Goal: Use online tool/utility: Utilize a website feature to perform a specific function

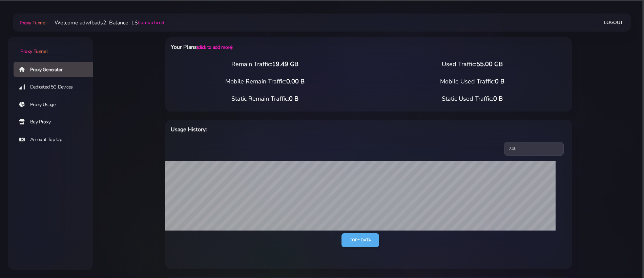
select select "ES"
select select "UK"
select select "IT"
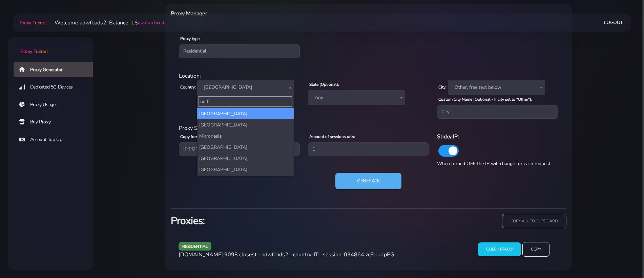
type input "nethe"
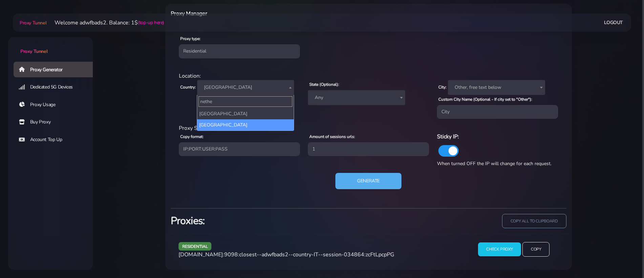
select select "NL"
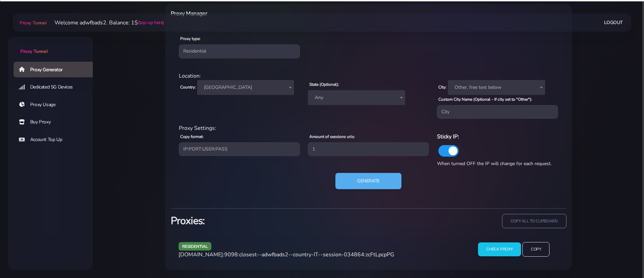
click at [360, 189] on div "Generate" at bounding box center [368, 184] width 387 height 22
click at [360, 182] on button "Generate" at bounding box center [368, 181] width 67 height 17
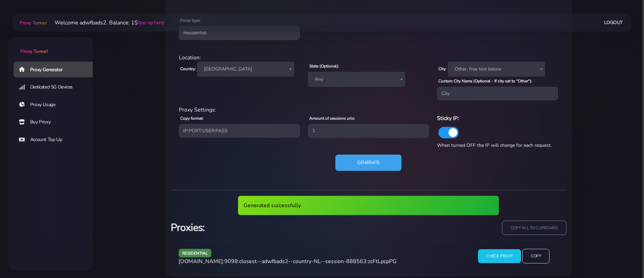
scroll to position [298, 0]
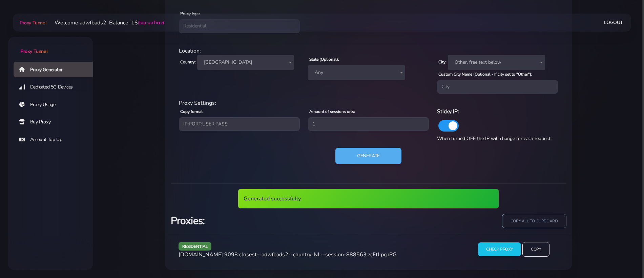
click at [296, 257] on span "agg.proxytunnel.io:9098:closest--adwfbads2--country-NL--session-888563:zcFtLpcp…" at bounding box center [287, 254] width 218 height 7
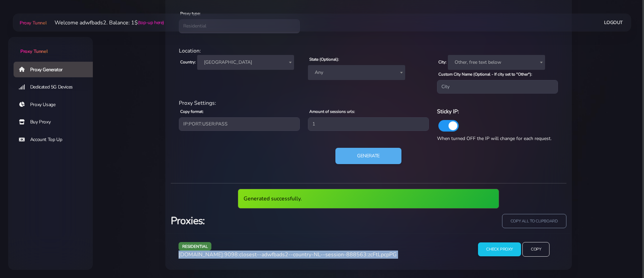
click at [296, 257] on span "agg.proxytunnel.io:9098:closest--adwfbads2--country-NL--session-888563:zcFtLpcp…" at bounding box center [287, 254] width 218 height 7
copy div "agg.proxytunnel.io:9098:closest--adwfbads2--country-NL--session-888563:zcFtLpcp…"
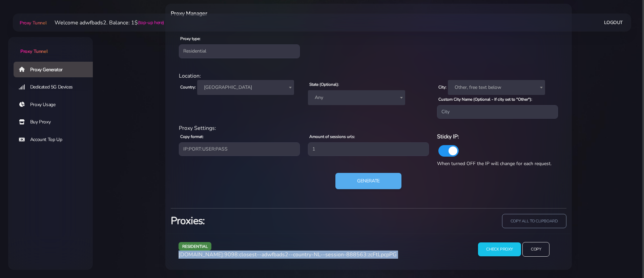
scroll to position [273, 0]
